Goal: Information Seeking & Learning: Learn about a topic

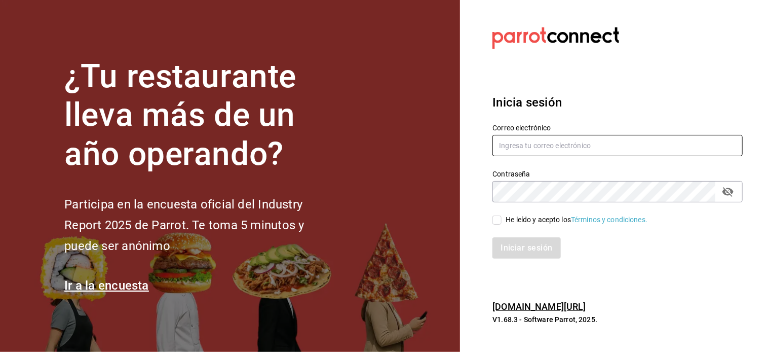
type input "sergiotrevinogarza@gmail.com"
click at [499, 222] on input "He leído y acepto los Términos y condiciones." at bounding box center [497, 219] width 9 height 9
checkbox input "true"
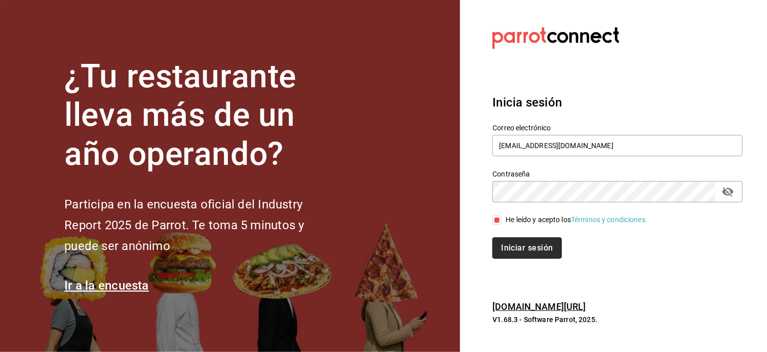
click at [511, 249] on button "Iniciar sesión" at bounding box center [527, 247] width 69 height 21
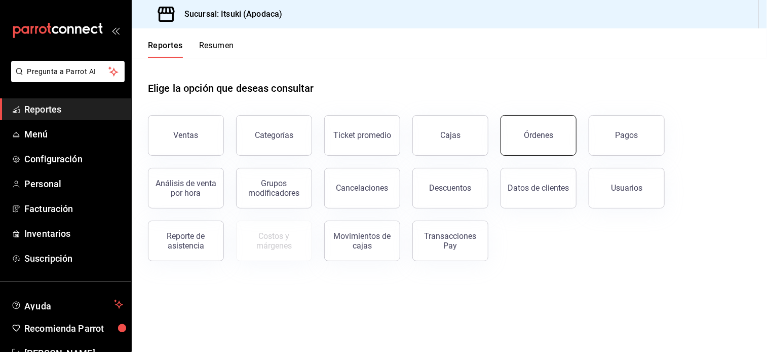
click at [557, 151] on button "Órdenes" at bounding box center [539, 135] width 76 height 41
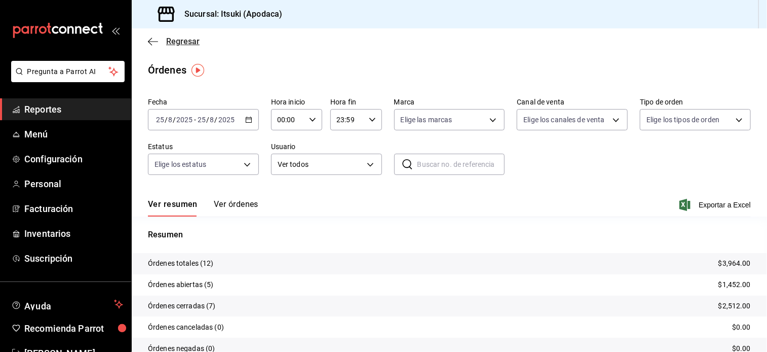
click at [184, 45] on span "Regresar" at bounding box center [182, 41] width 33 height 10
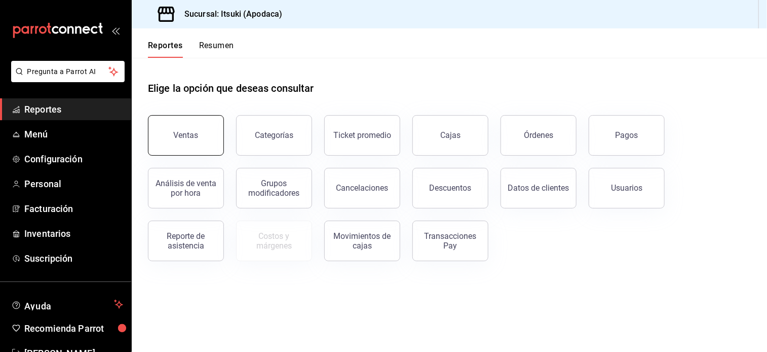
click at [205, 141] on button "Ventas" at bounding box center [186, 135] width 76 height 41
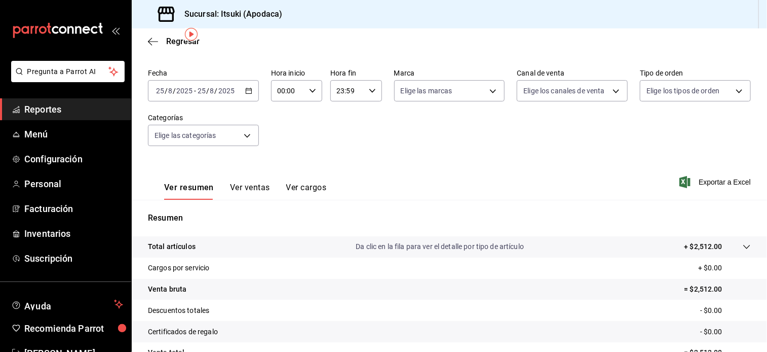
scroll to position [36, 0]
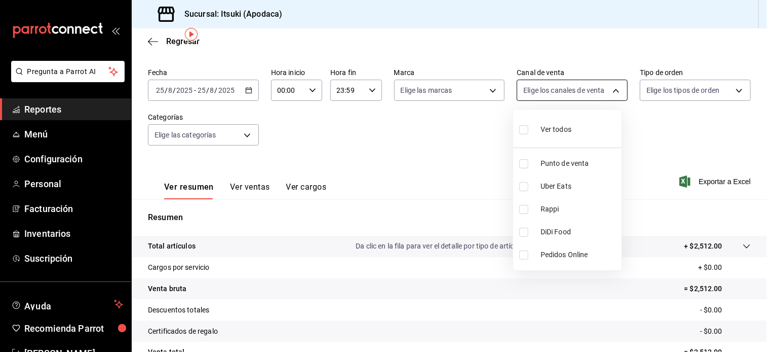
click at [611, 87] on body "Pregunta a Parrot AI Reportes Menú Configuración Personal Facturación Inventari…" at bounding box center [383, 176] width 767 height 352
click at [525, 163] on input "checkbox" at bounding box center [523, 163] width 9 height 9
checkbox input "true"
type input "PARROT"
click at [525, 183] on input "checkbox" at bounding box center [523, 186] width 9 height 9
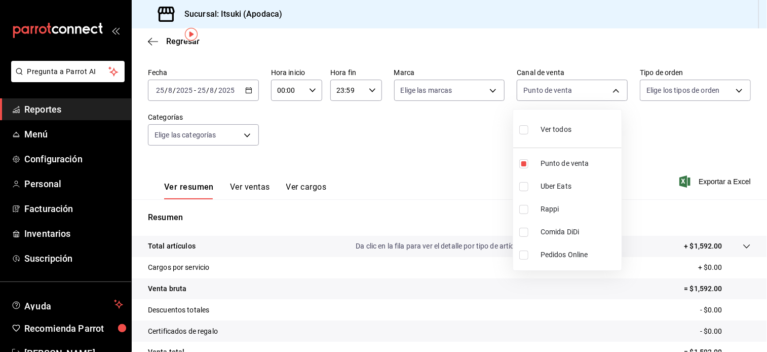
checkbox input "true"
type input "PARROT,UBER_EATS"
click at [521, 130] on input "checkbox" at bounding box center [523, 129] width 9 height 9
checkbox input "true"
type input "PARROT,UBER_EATS,RAPPI,DIDI_FOOD,ONLINE"
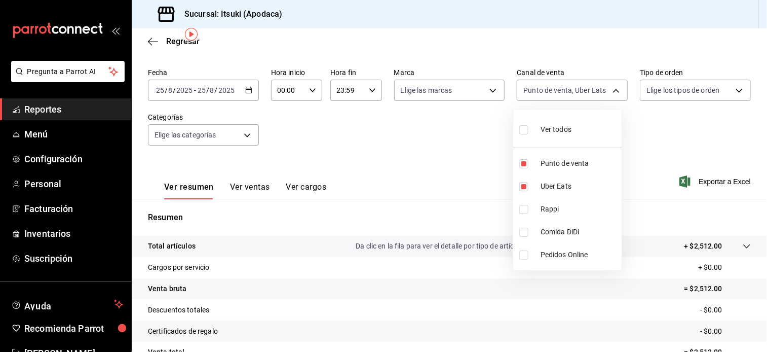
checkbox input "true"
click at [399, 139] on div at bounding box center [383, 176] width 767 height 352
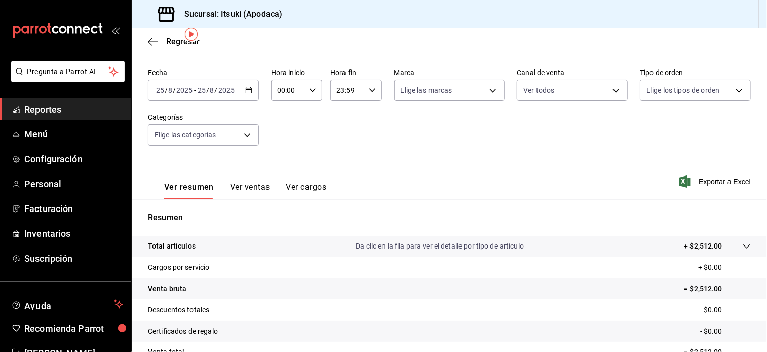
click at [188, 40] on img "button" at bounding box center [191, 34] width 13 height 13
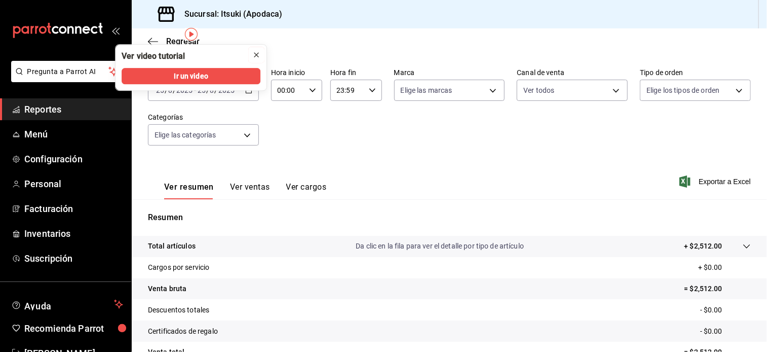
click at [254, 54] on icon "cerrar" at bounding box center [256, 55] width 8 height 8
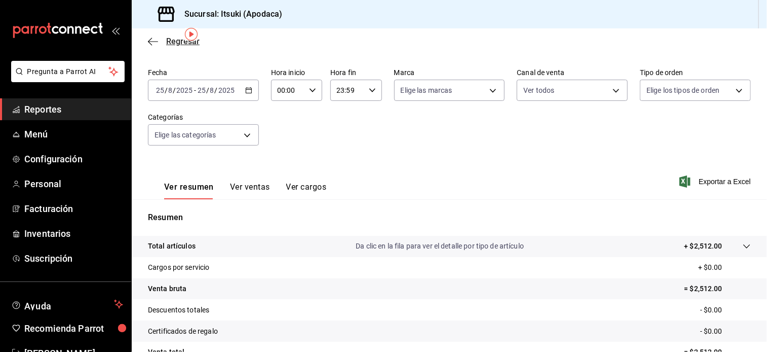
click at [177, 45] on span "Regresar" at bounding box center [182, 41] width 33 height 10
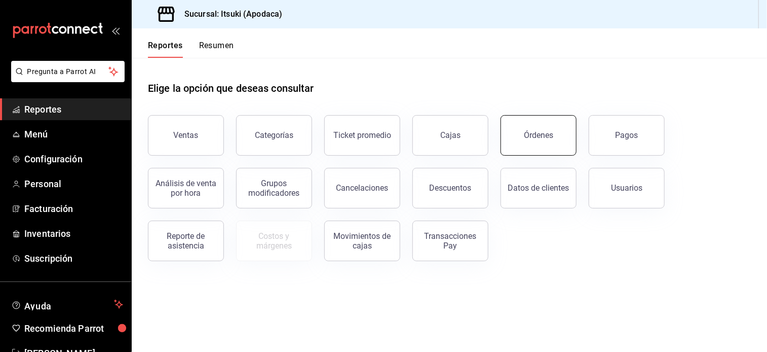
click at [519, 139] on button "Órdenes" at bounding box center [539, 135] width 76 height 41
